Goal: Task Accomplishment & Management: Complete application form

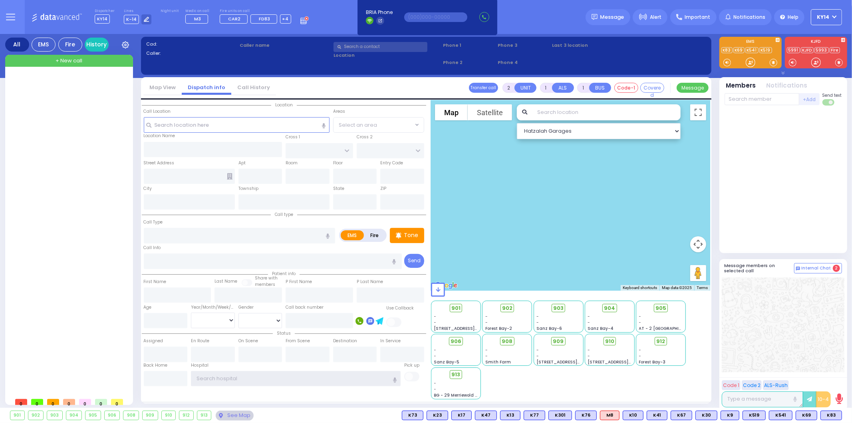
type input "ky14"
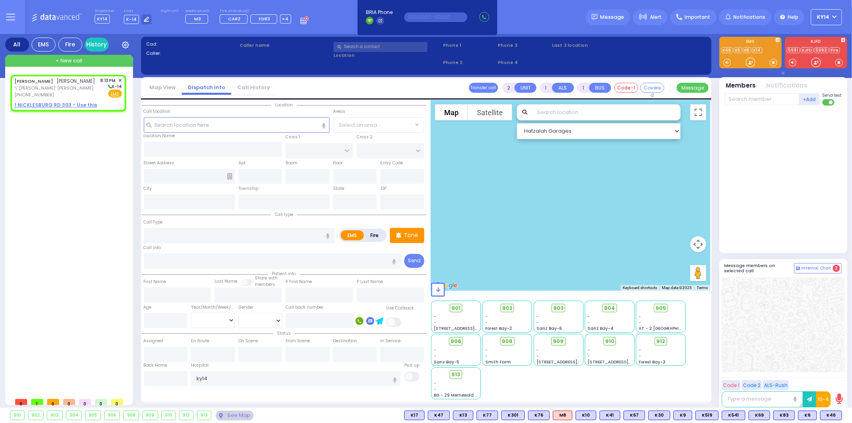
select select
radio input "true"
type input "[PERSON_NAME]"
select select
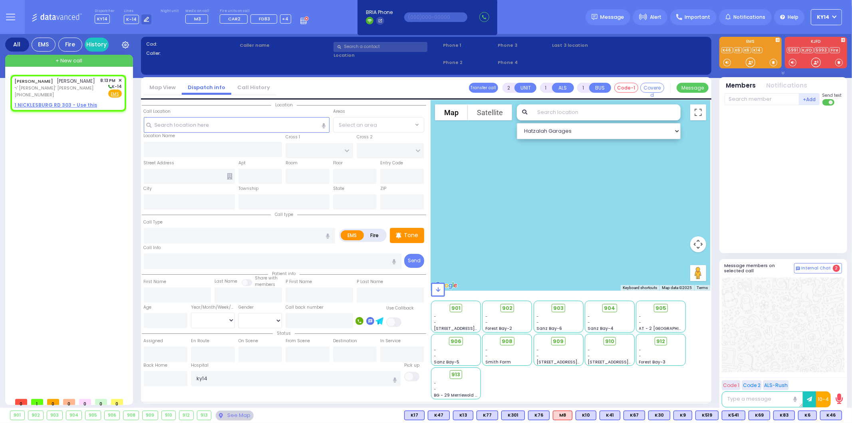
type input "20:13"
select select "Hatzalah Garages"
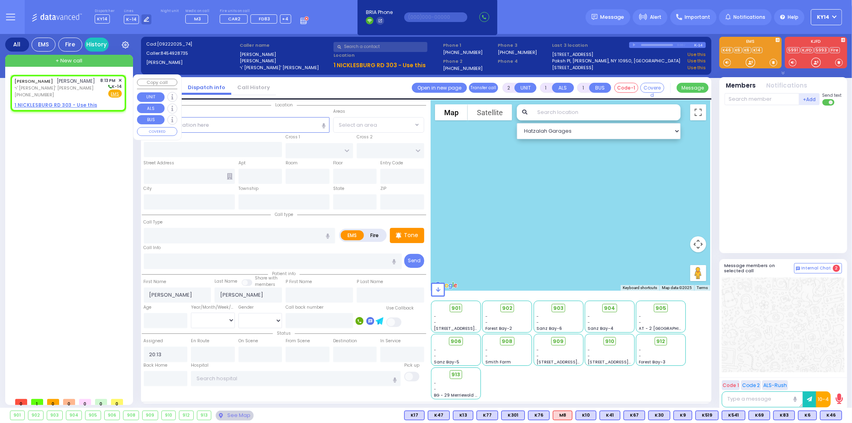
click at [56, 108] on u "1 NICKLESBURG RD 303 - Use this" at bounding box center [55, 104] width 83 height 7
select select
radio input "true"
select select
select select "Hatzalah Garages"
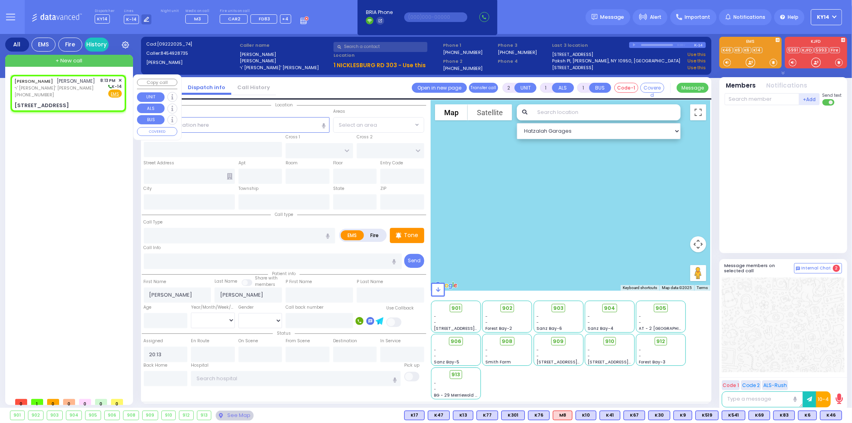
select select
radio input "true"
select select
select select "Hatzalah Garages"
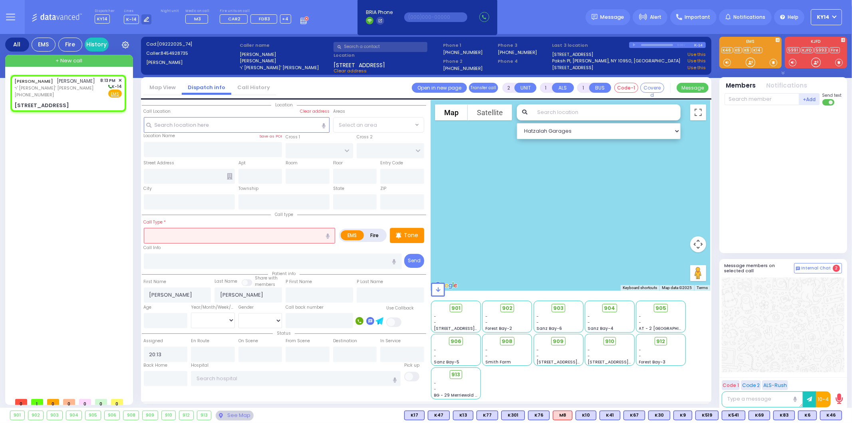
type input "[GEOGRAPHIC_DATA]"
type input "PAKSH PL"
type input "[STREET_ADDRESS]"
type input "303"
type input "[PERSON_NAME]"
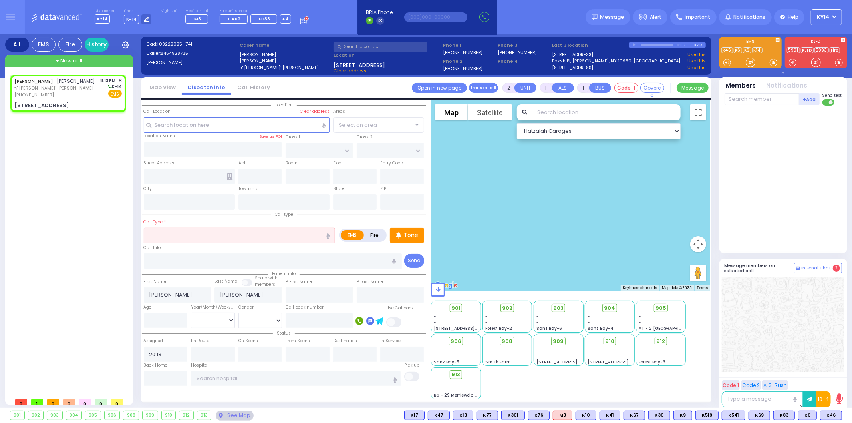
type input "[US_STATE]"
type input "10950"
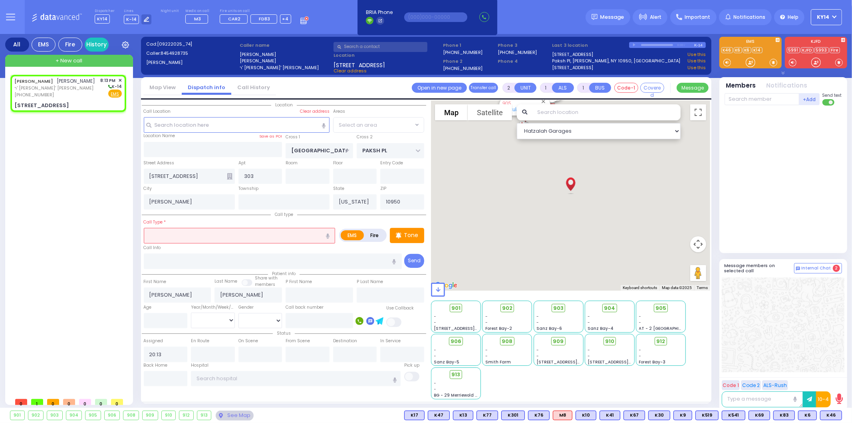
select select "SECTION 5"
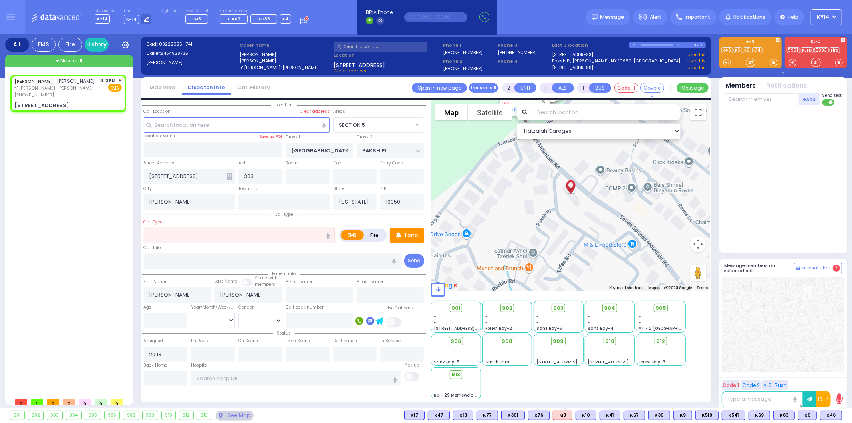
select select
radio input "true"
select select
select select "Hatzalah Garages"
select select "SECTION 5"
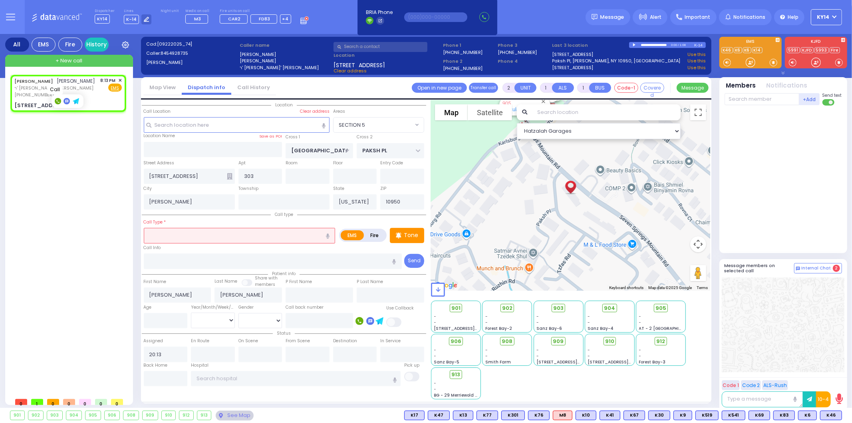
click at [57, 102] on rect at bounding box center [58, 101] width 6 height 6
type input "8454928735"
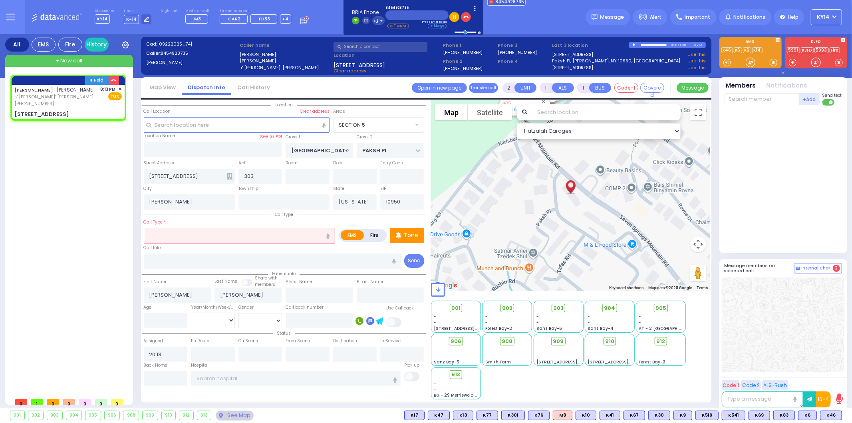
click at [289, 234] on input "text" at bounding box center [240, 235] width 192 height 15
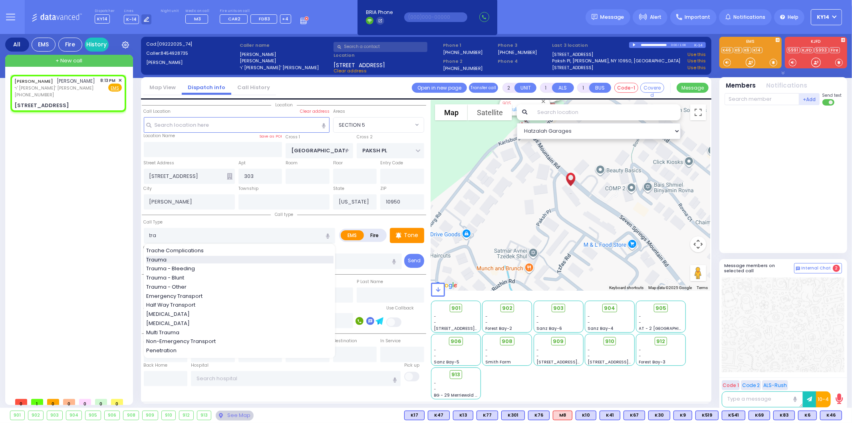
click at [186, 258] on div "Trauma" at bounding box center [239, 260] width 187 height 8
type input "Trauma"
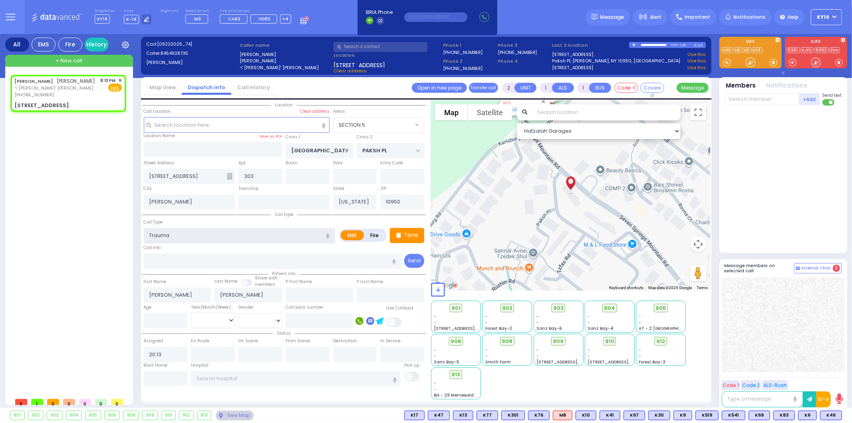
type input "0"
select select
radio input "true"
select select
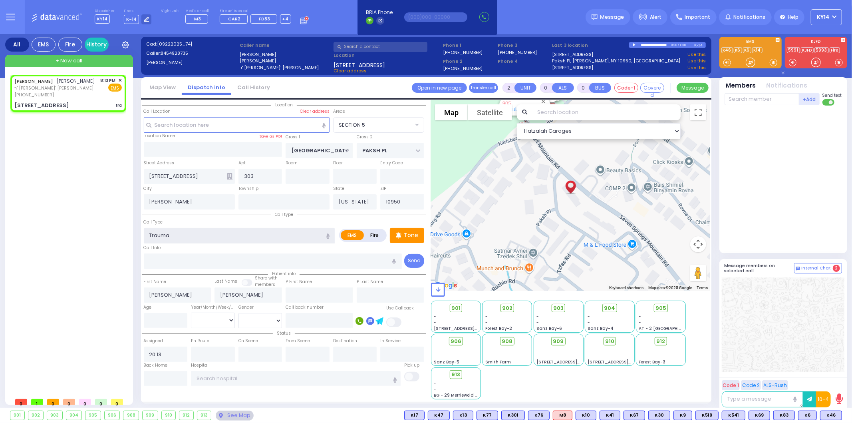
select select "Hatzalah Garages"
select select "SECTION 5"
select select
radio input "true"
select select
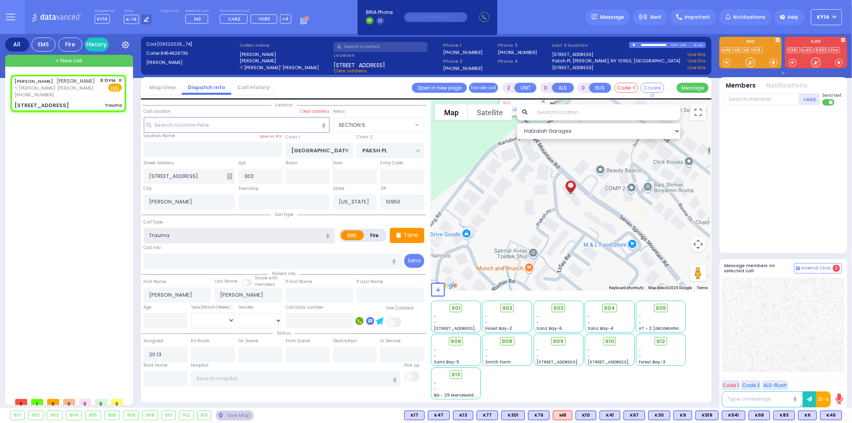
select select "Hatzalah Garages"
select select "SECTION 5"
click at [828, 414] on span "K60" at bounding box center [830, 415] width 21 height 9
select select
radio input "true"
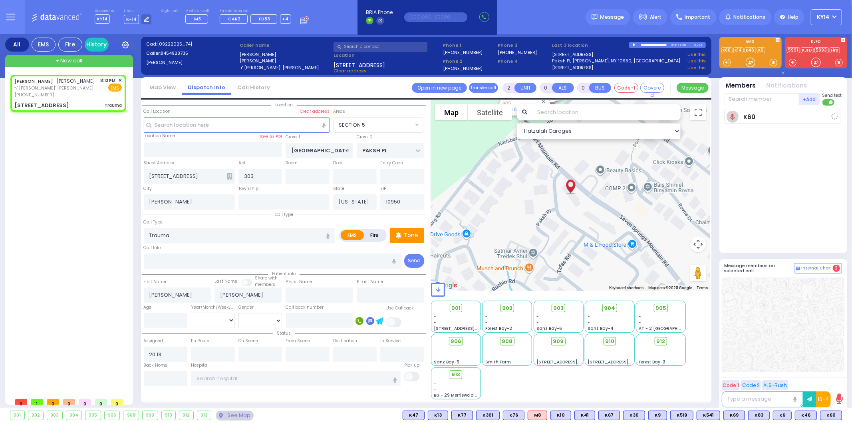
select select
type input "20:15"
select select "Hatzalah Garages"
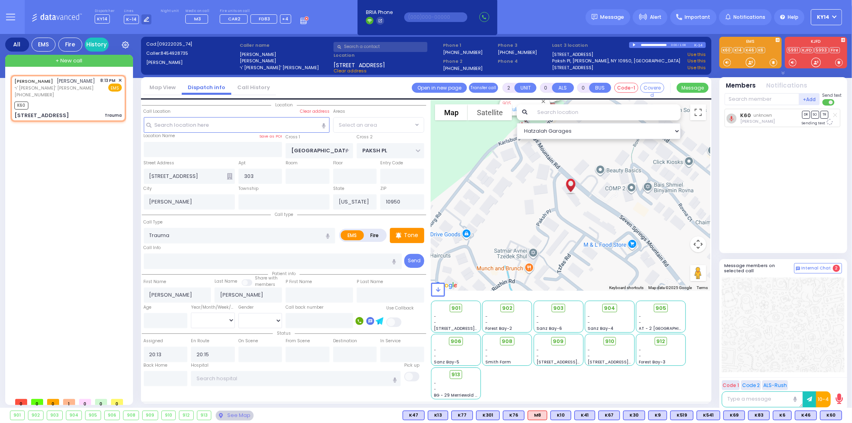
radio input "true"
select select
select select "Hatzalah Garages"
select select "SECTION 5"
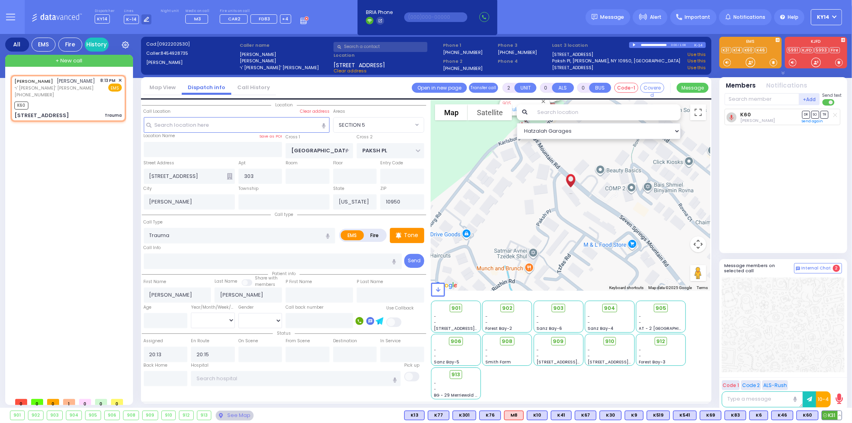
click at [831, 416] on span "K31" at bounding box center [832, 415] width 20 height 9
select select
radio input "true"
select select
select select "Hatzalah Garages"
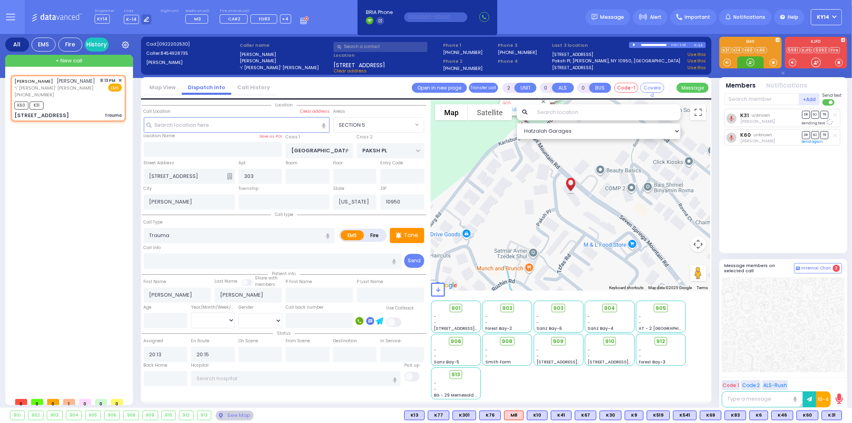
select select "SECTION 5"
click at [760, 100] on input "text" at bounding box center [761, 99] width 75 height 12
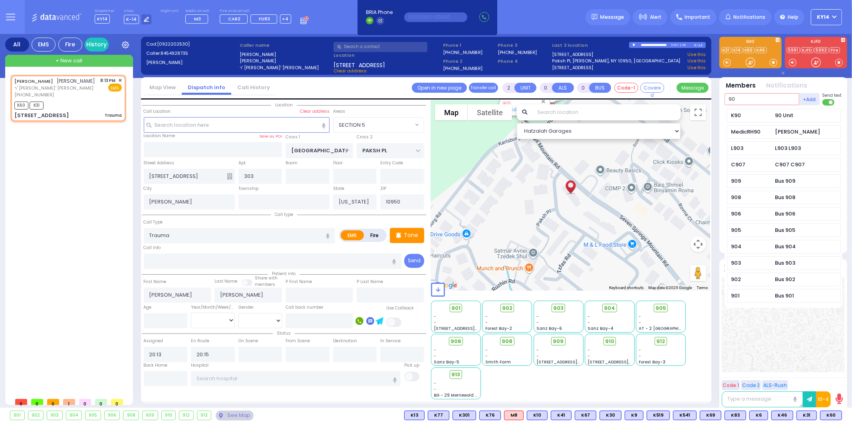
type input "90"
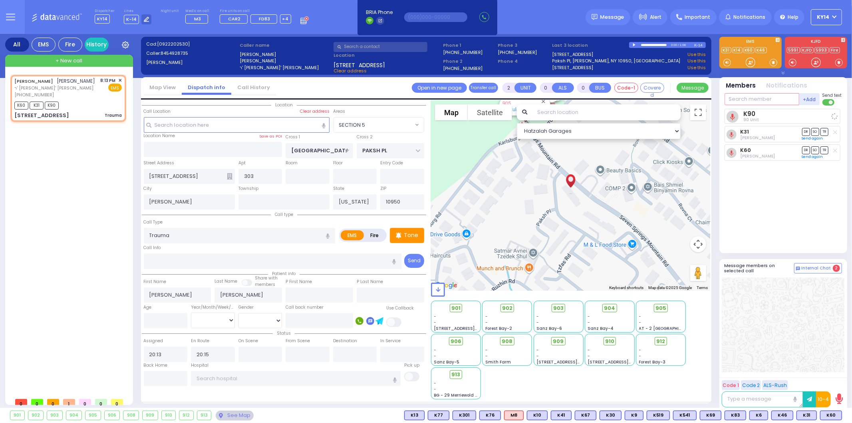
select select
radio input "true"
select select
select select "Hatzalah Garages"
select select "SECTION 5"
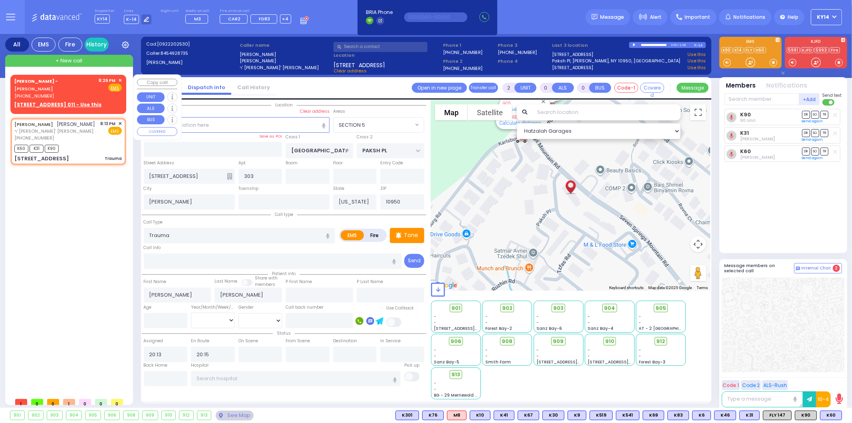
click at [69, 85] on div "[PERSON_NAME] - [PERSON_NAME]" at bounding box center [55, 85] width 82 height 16
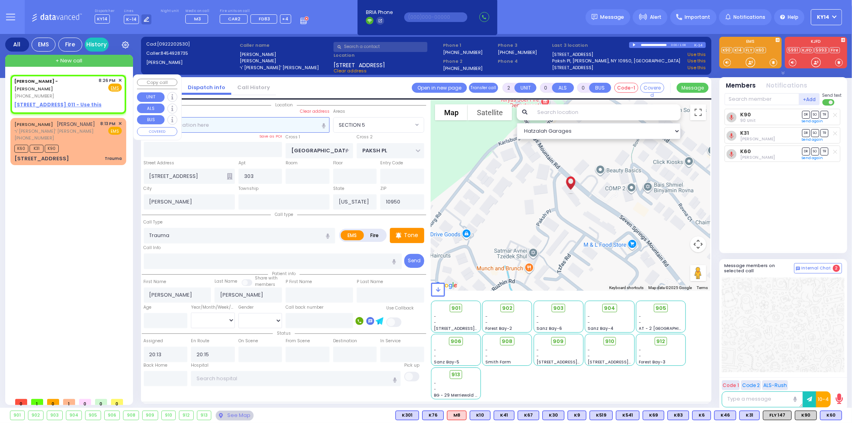
type input "1"
select select
radio input "true"
select select
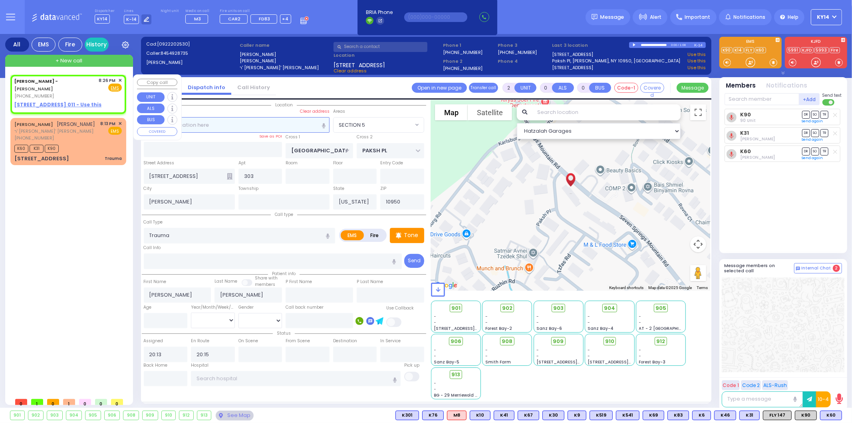
type input "20:26"
select select "Hatzalah Garages"
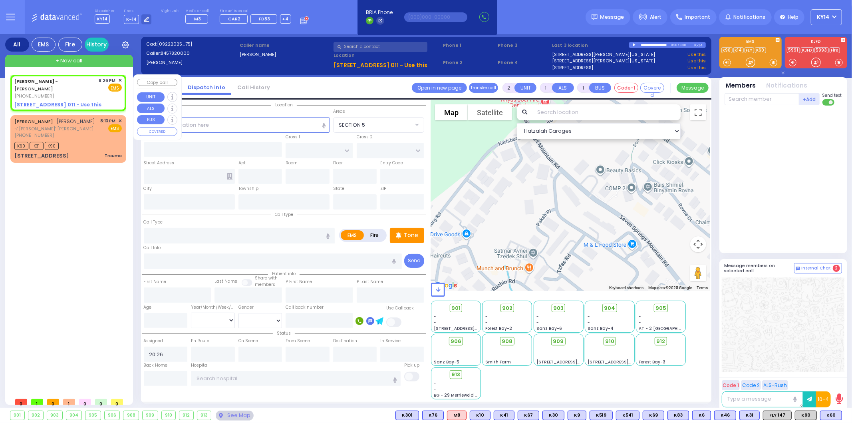
click at [39, 102] on u "[STREET_ADDRESS] 011 - Use this" at bounding box center [57, 104] width 87 height 7
select select
radio input "true"
select select
select select "Hatzalah Garages"
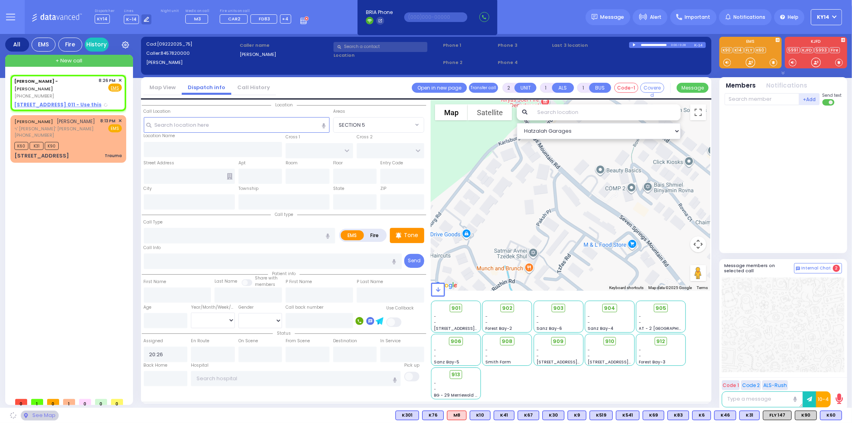
select select
radio input "true"
select select
select select "Hatzalah Garages"
click at [242, 236] on input "text" at bounding box center [240, 235] width 192 height 15
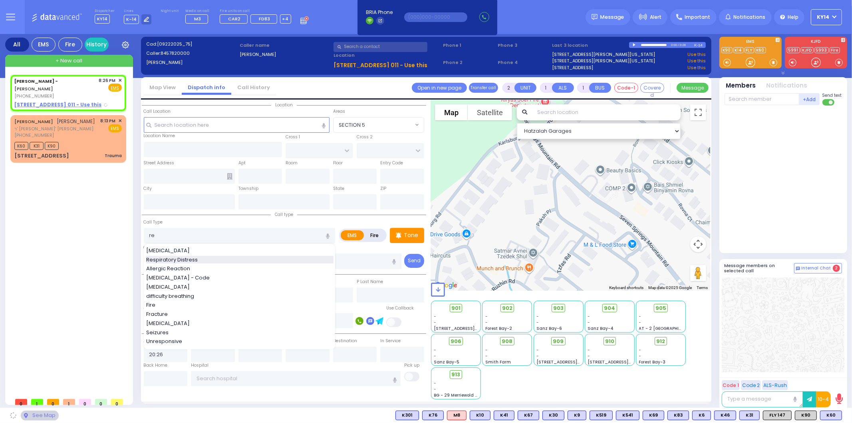
click at [186, 256] on span "Respiratory Distress" at bounding box center [173, 260] width 54 height 8
type input "Respiratory Distress"
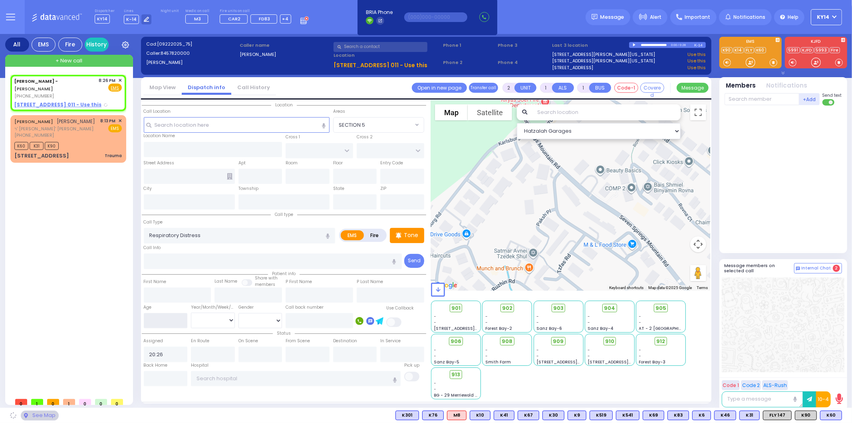
click at [165, 319] on input "number" at bounding box center [166, 320] width 44 height 15
type input "2"
click at [214, 318] on select "Year Month Week Day" at bounding box center [213, 319] width 44 height 15
select select "Year"
click at [191, 312] on select "Year Month Week Day" at bounding box center [213, 319] width 44 height 15
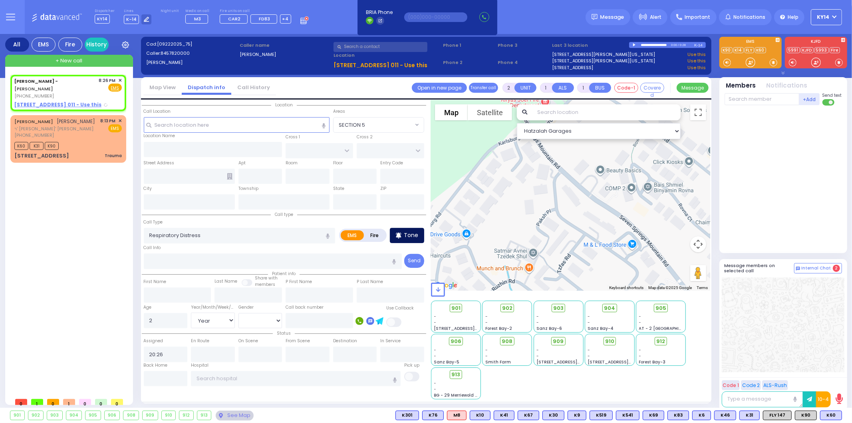
click at [405, 235] on p "Tone" at bounding box center [411, 235] width 14 height 8
click at [44, 104] on u "[STREET_ADDRESS] 011 - Use this" at bounding box center [57, 104] width 87 height 7
select select
radio input "true"
select select "Year"
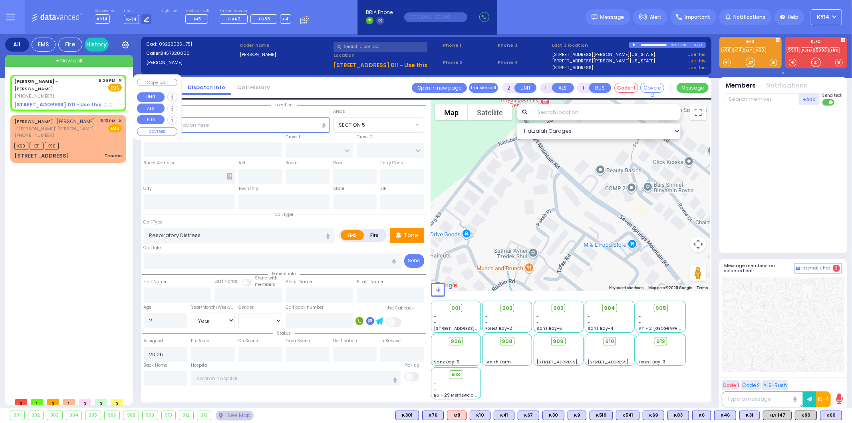
select select "Hatzalah Garages"
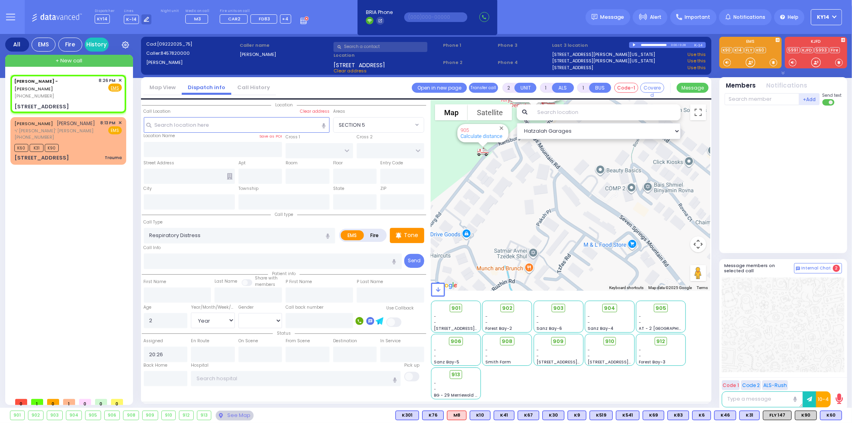
type input "[STREET_ADDRESS]"
type input "011"
type input "[PERSON_NAME]"
type input "[US_STATE]"
type input "10950"
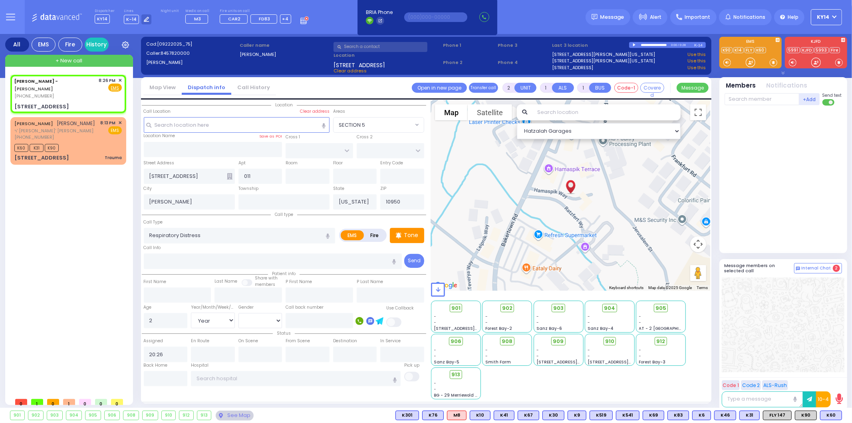
select select
radio input "true"
select select "Year"
select select "Hatzalah Garages"
select select
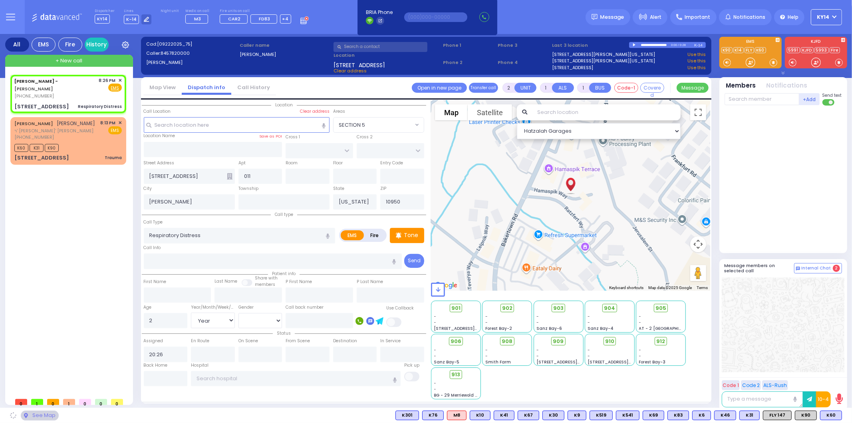
radio input "true"
select select "Year"
select select "Hatzalah Garages"
select select
radio input "true"
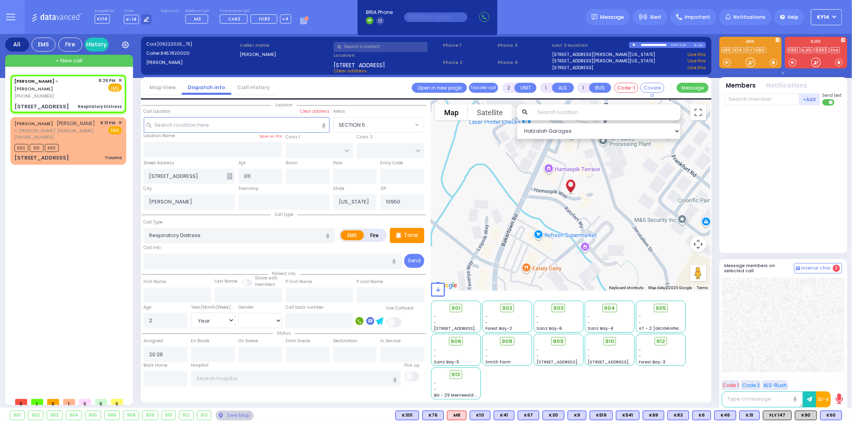
select select "Year"
select select "Hatzalah Garages"
select select
radio input "true"
select select "Year"
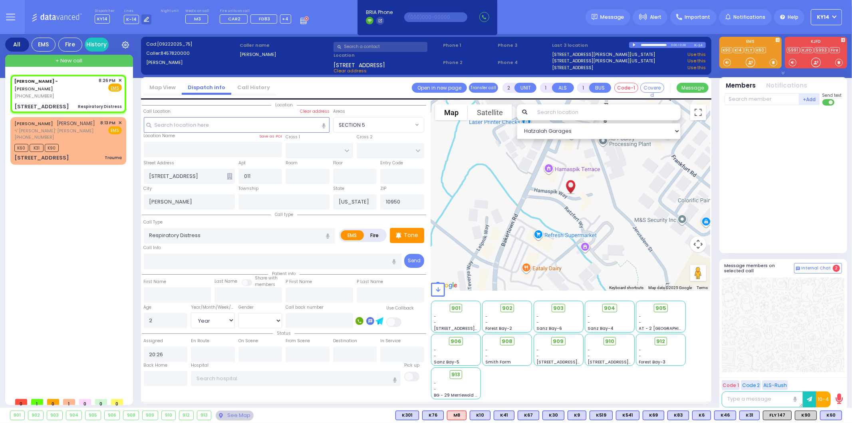
select select "Hatzalah Garages"
select select
radio input "true"
select select "Year"
select select "Hatzalah Garages"
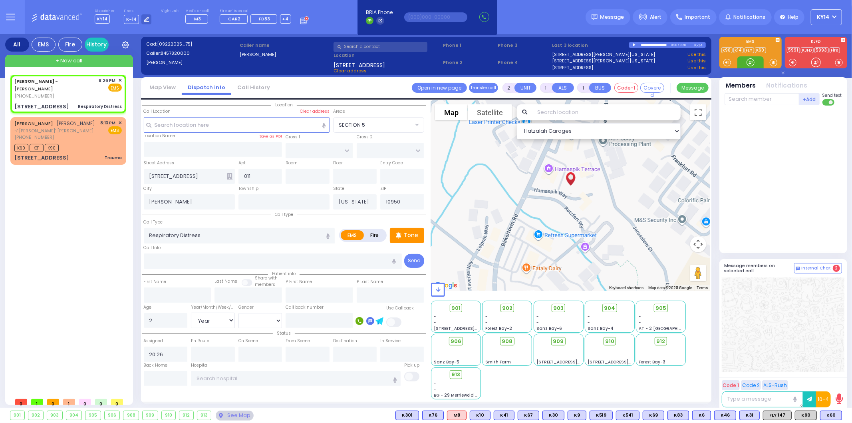
drag, startPoint x: 747, startPoint y: 62, endPoint x: 744, endPoint y: 65, distance: 4.2
click at [744, 65] on div at bounding box center [750, 62] width 26 height 12
click at [411, 231] on p "Tone" at bounding box center [411, 235] width 14 height 8
click at [406, 228] on div "Tone" at bounding box center [407, 235] width 34 height 15
click at [833, 413] on span "K83" at bounding box center [831, 415] width 21 height 9
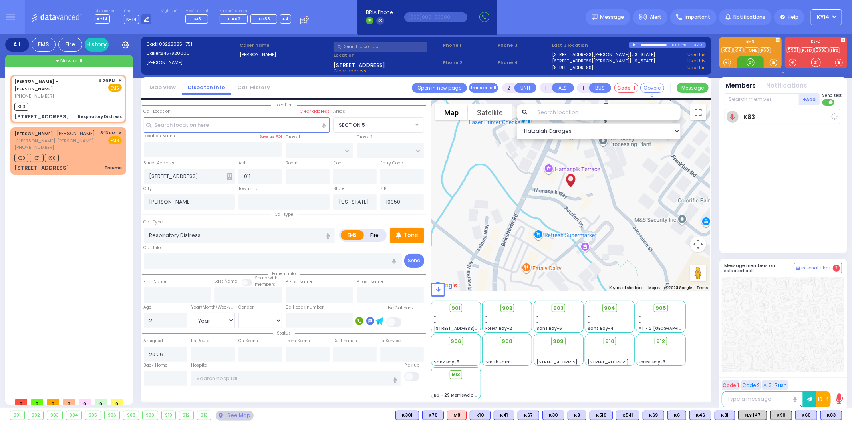
select select
radio input "true"
select select "Year"
type input "20:28"
select select "Hatzalah Garages"
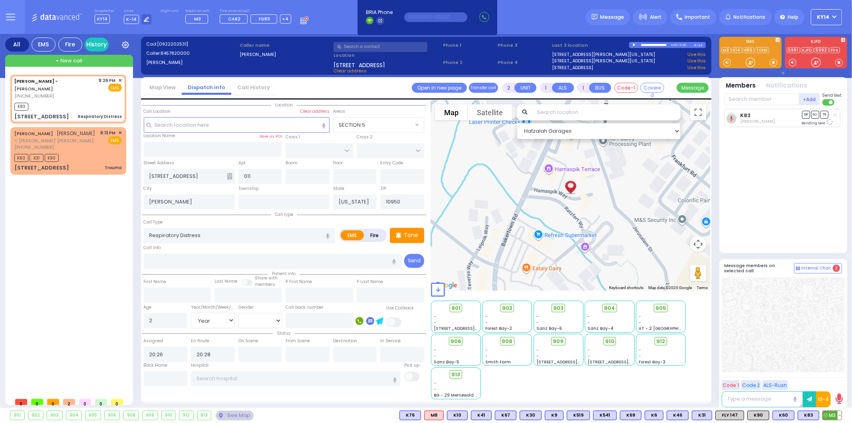
click at [827, 413] on span "M3" at bounding box center [832, 415] width 19 height 9
select select
radio input "true"
select select "Year"
select select "Hatzalah Garages"
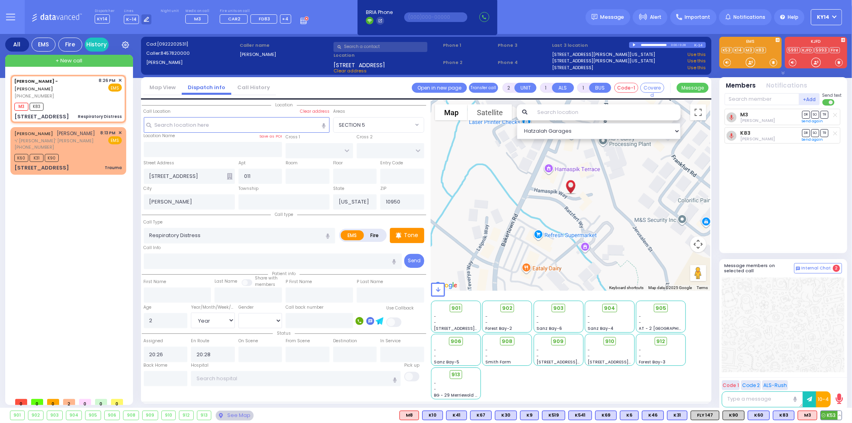
click at [829, 415] on span "K53" at bounding box center [831, 415] width 21 height 9
select select
radio input "true"
select select "Year"
select select "Hatzalah Garages"
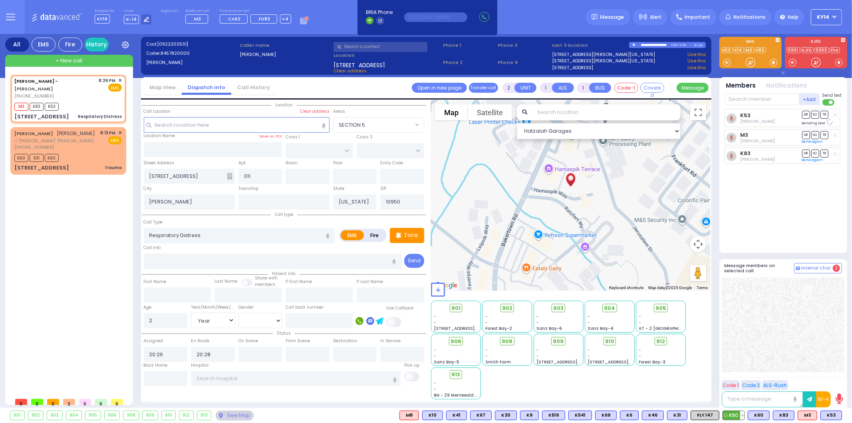
click at [733, 413] on span "K90" at bounding box center [733, 415] width 21 height 9
select select
radio input "true"
select select "Year"
select select "Hatzalah Garages"
